Goal: Transaction & Acquisition: Purchase product/service

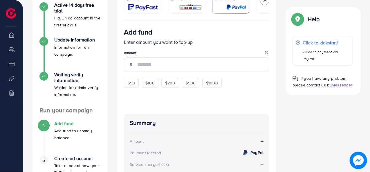
scroll to position [113, 0]
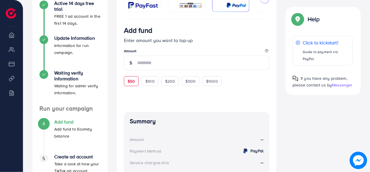
click at [132, 84] on span "$50" at bounding box center [131, 81] width 7 height 6
type input "**"
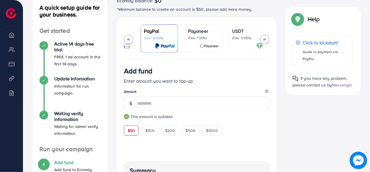
scroll to position [0, 76]
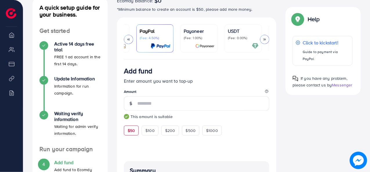
click at [236, 36] on p "(Fee: 0.00%)" at bounding box center [243, 38] width 31 height 5
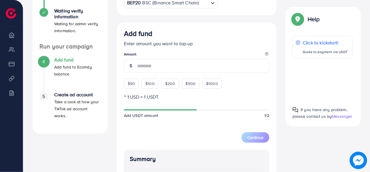
scroll to position [183, 0]
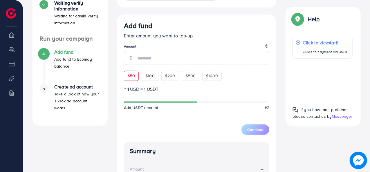
click at [126, 73] on div "$50" at bounding box center [131, 76] width 15 height 10
type input "**"
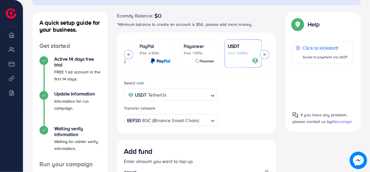
scroll to position [0, 0]
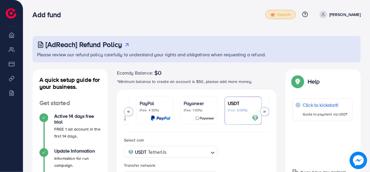
click at [285, 16] on span "Upgrade" at bounding box center [280, 14] width 21 height 4
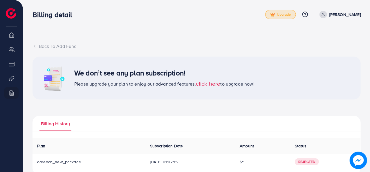
scroll to position [12, 0]
